Goal: Task Accomplishment & Management: Manage account settings

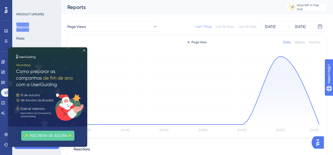
click at [84, 51] on icon "Close Preview" at bounding box center [84, 50] width 2 height 2
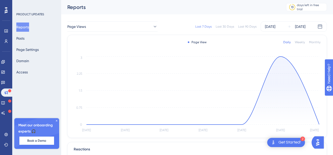
click at [57, 120] on icon at bounding box center [56, 120] width 3 height 3
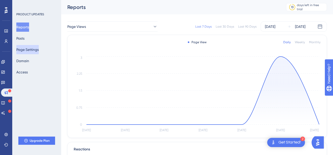
click at [22, 48] on button "Page Settings" at bounding box center [27, 49] width 22 height 9
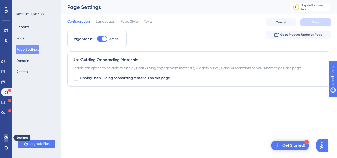
click at [8, 139] on icon at bounding box center [6, 138] width 4 height 4
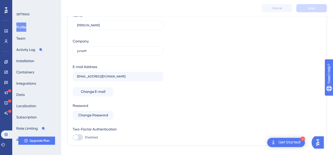
scroll to position [37, 0]
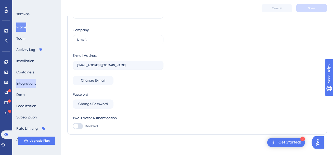
click at [31, 82] on button "Integrations" at bounding box center [26, 83] width 20 height 9
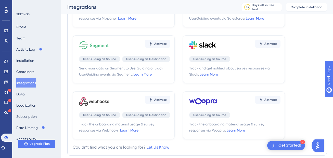
scroll to position [190, 0]
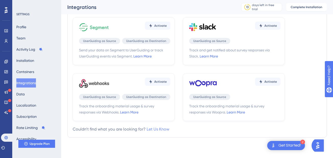
click at [156, 131] on link "Let Us Know" at bounding box center [158, 129] width 23 height 5
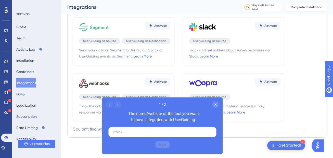
scroll to position [0, 0]
click at [212, 106] on div "Close survey" at bounding box center [215, 105] width 6 height 6
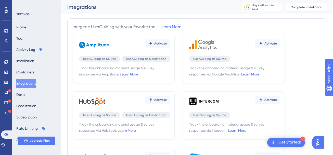
click at [168, 29] on link "Learn More" at bounding box center [170, 26] width 21 height 5
click at [37, 136] on button "Upgrade Plan" at bounding box center [36, 140] width 37 height 8
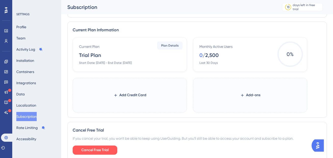
scroll to position [253, 0]
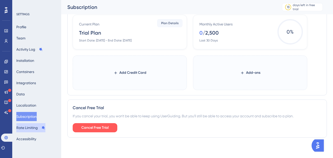
click at [32, 131] on button "Rate Limiting" at bounding box center [30, 127] width 29 height 9
